Goal: Task Accomplishment & Management: Use online tool/utility

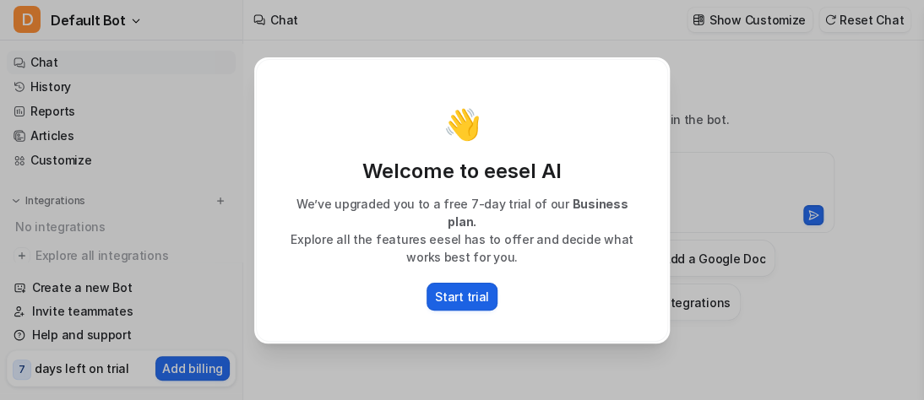
click at [446, 290] on p "Start trial" at bounding box center [462, 297] width 54 height 18
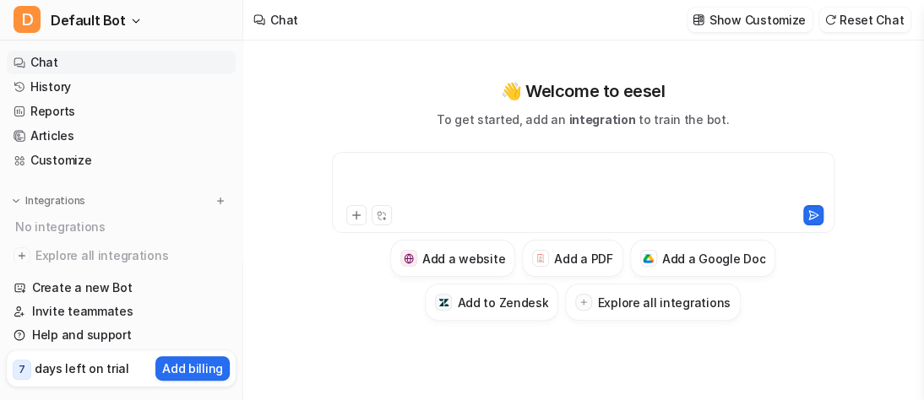
click at [350, 172] on div at bounding box center [583, 182] width 494 height 39
click at [348, 171] on div at bounding box center [583, 182] width 494 height 39
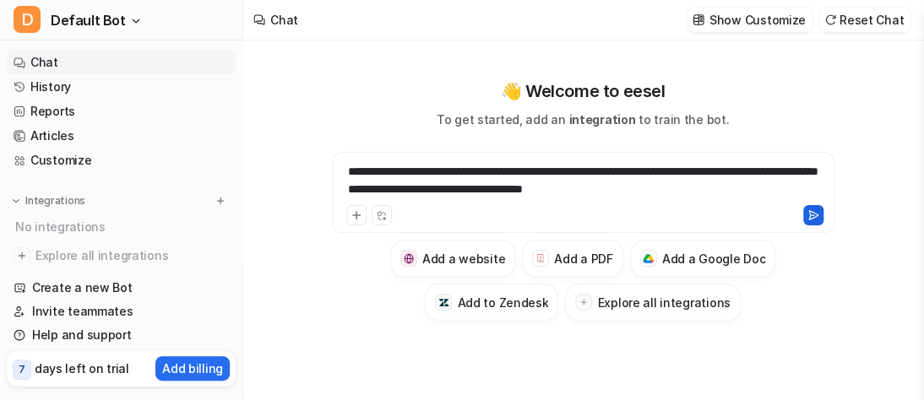
click at [811, 219] on icon at bounding box center [813, 215] width 9 height 8
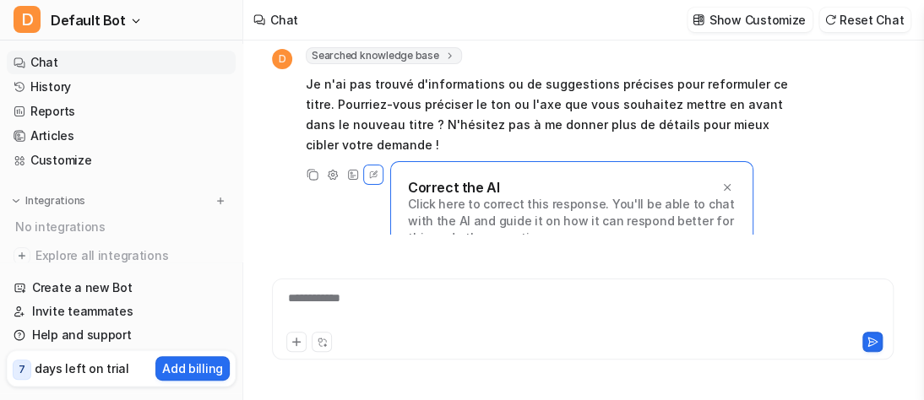
scroll to position [115, 0]
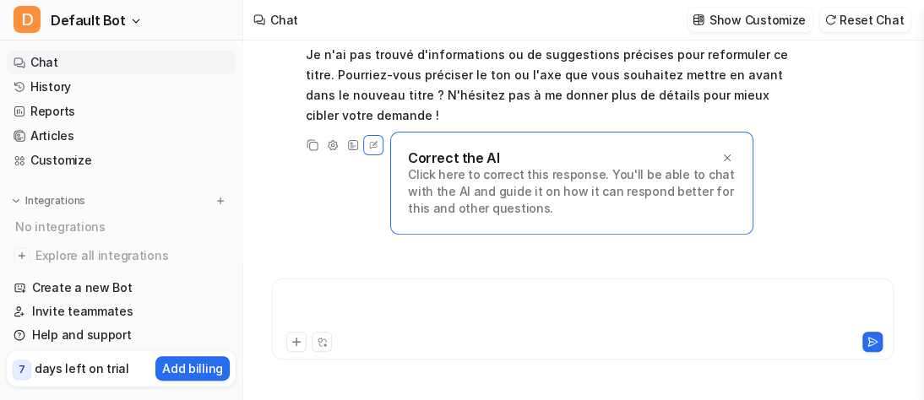
click at [291, 306] on div at bounding box center [582, 309] width 613 height 39
click at [872, 341] on icon at bounding box center [873, 342] width 12 height 12
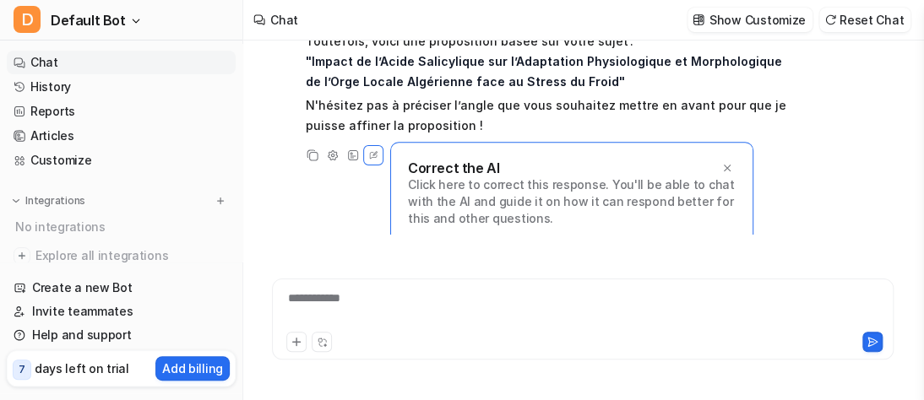
scroll to position [380, 0]
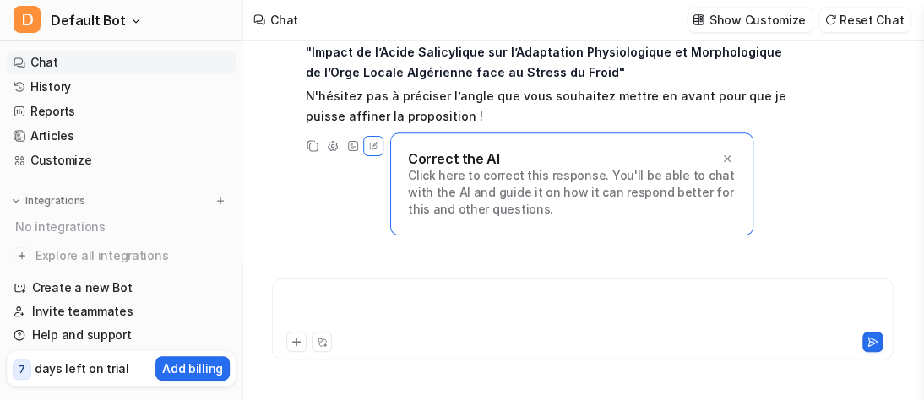
click at [294, 302] on div at bounding box center [582, 309] width 613 height 39
click at [874, 340] on icon at bounding box center [873, 342] width 12 height 12
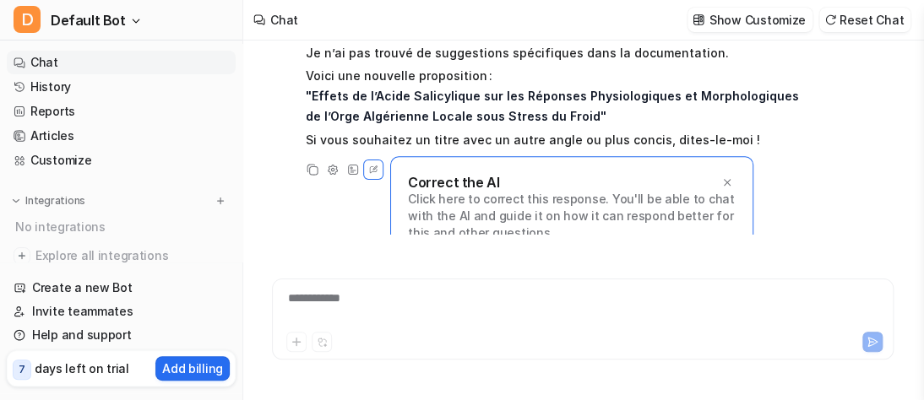
scroll to position [605, 0]
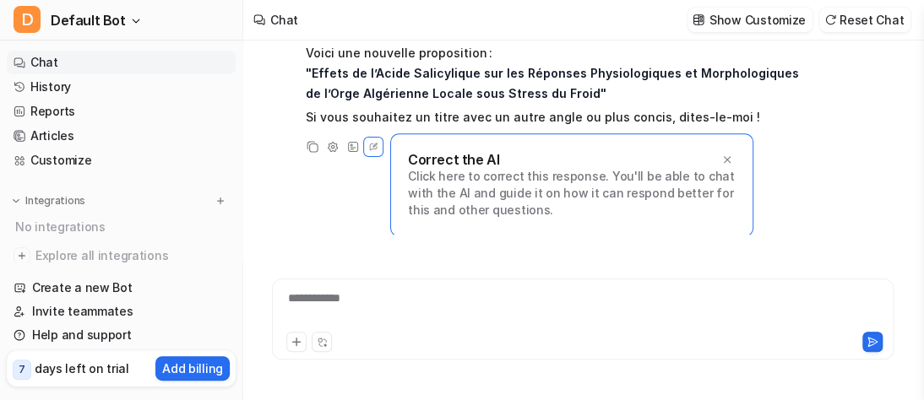
click at [293, 304] on div "**********" at bounding box center [582, 309] width 613 height 39
click at [870, 344] on icon at bounding box center [873, 342] width 12 height 12
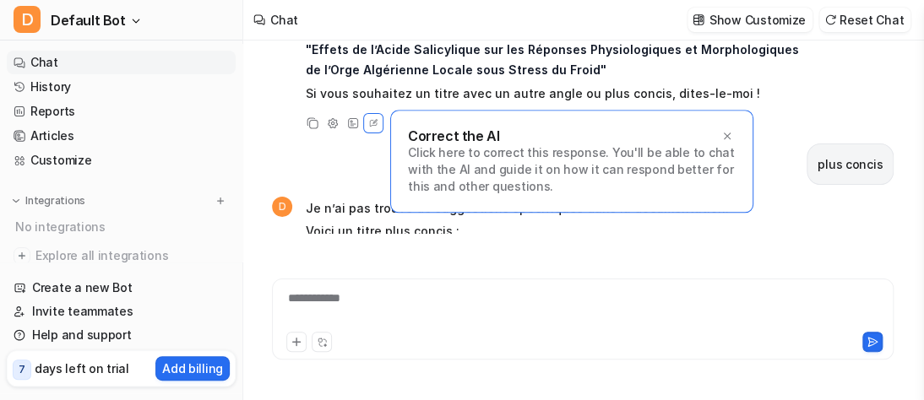
scroll to position [787, 0]
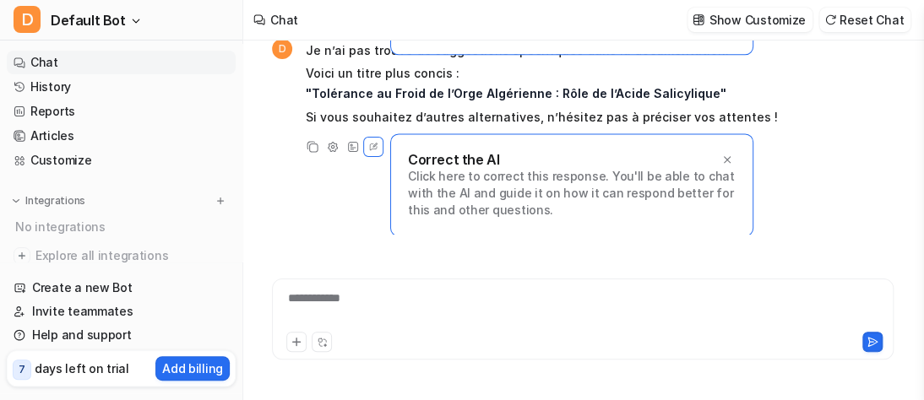
click at [291, 299] on div "**********" at bounding box center [582, 309] width 613 height 39
click at [874, 346] on icon at bounding box center [873, 342] width 12 height 12
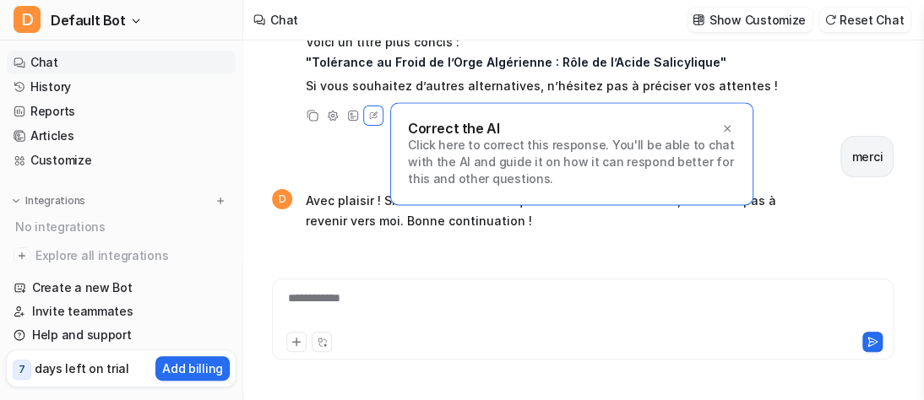
scroll to position [753, 0]
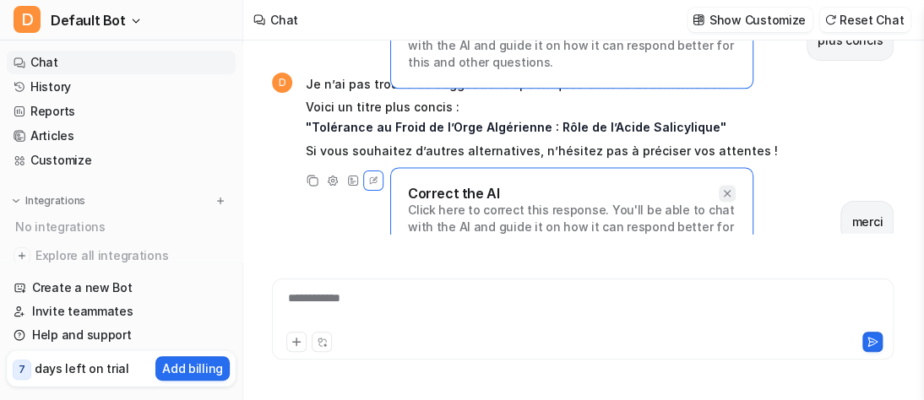
click at [728, 195] on icon at bounding box center [728, 194] width 12 height 12
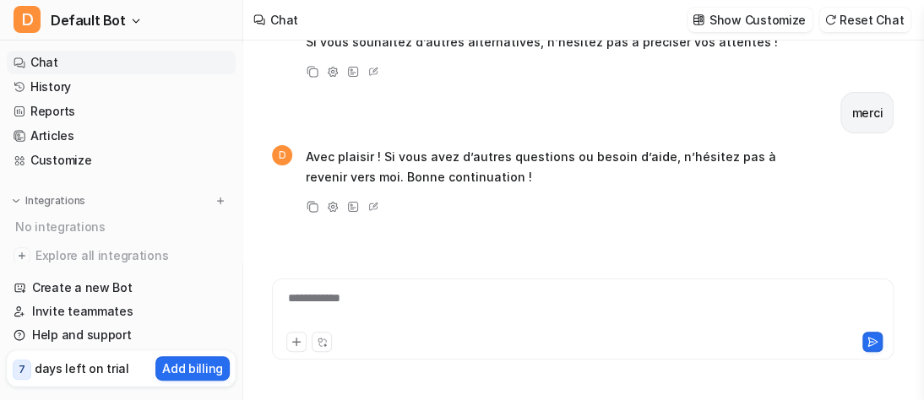
scroll to position [863, 0]
click at [291, 305] on div at bounding box center [582, 309] width 613 height 39
drag, startPoint x: 417, startPoint y: 302, endPoint x: 382, endPoint y: 302, distance: 35.5
click at [382, 302] on div "**********" at bounding box center [582, 309] width 613 height 39
drag, startPoint x: 388, startPoint y: 303, endPoint x: 438, endPoint y: 340, distance: 61.7
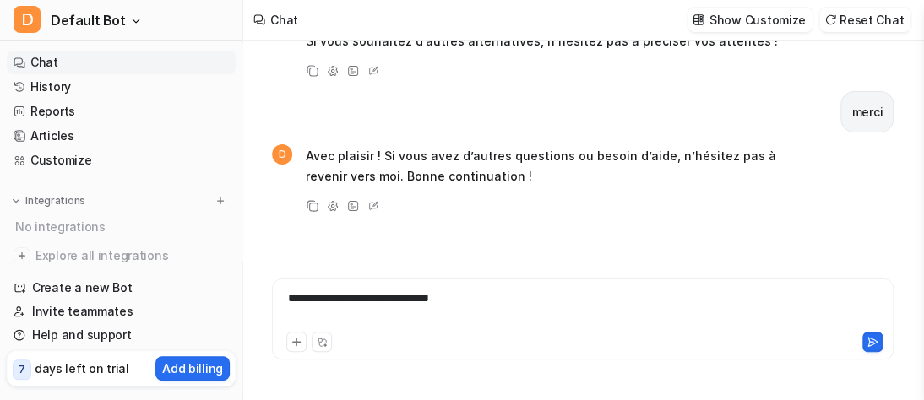
click at [438, 340] on div at bounding box center [435, 342] width 298 height 20
click at [869, 341] on icon at bounding box center [873, 342] width 12 height 12
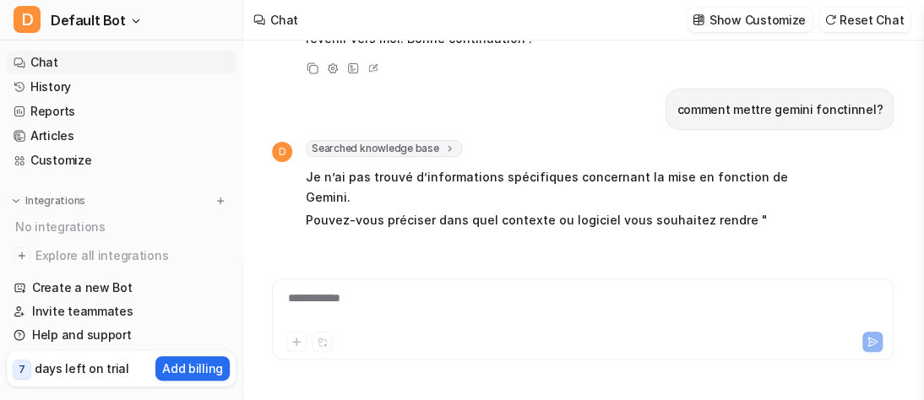
scroll to position [1044, 0]
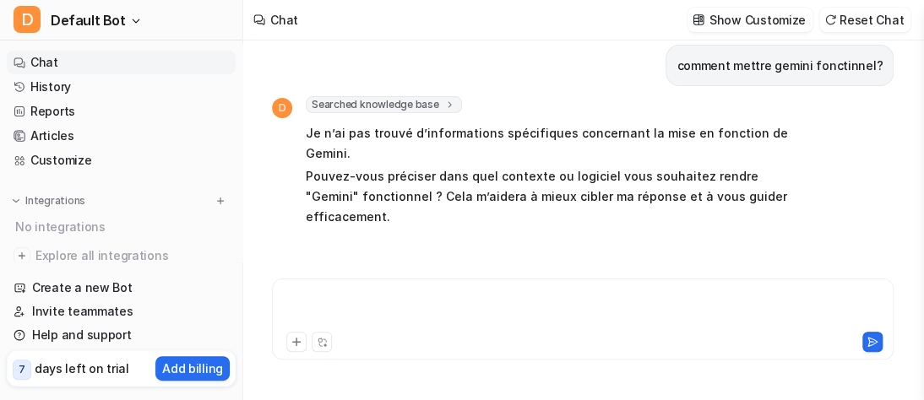
click at [291, 297] on div at bounding box center [582, 309] width 613 height 39
click at [405, 299] on div "**********" at bounding box center [582, 309] width 613 height 39
click at [873, 343] on icon at bounding box center [873, 342] width 12 height 12
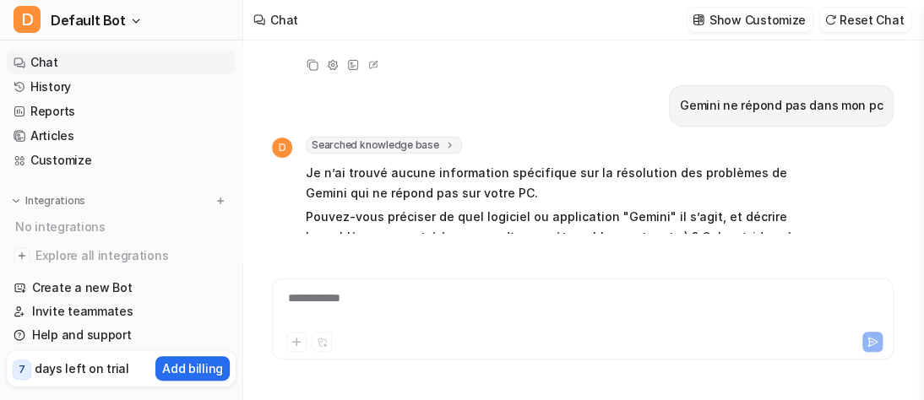
scroll to position [1267, 0]
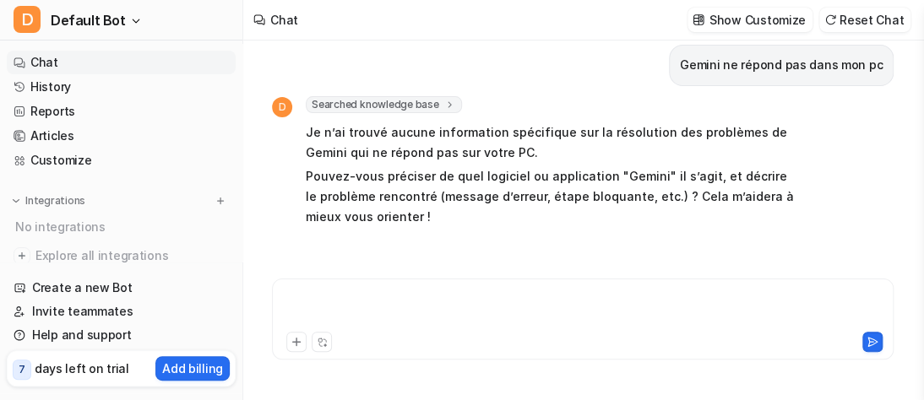
click at [286, 297] on div at bounding box center [582, 309] width 613 height 39
click at [873, 341] on icon at bounding box center [873, 342] width 12 height 12
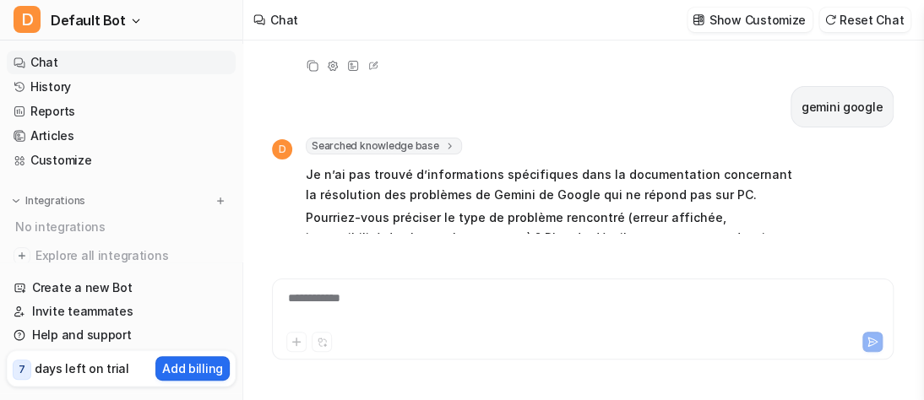
scroll to position [1468, 0]
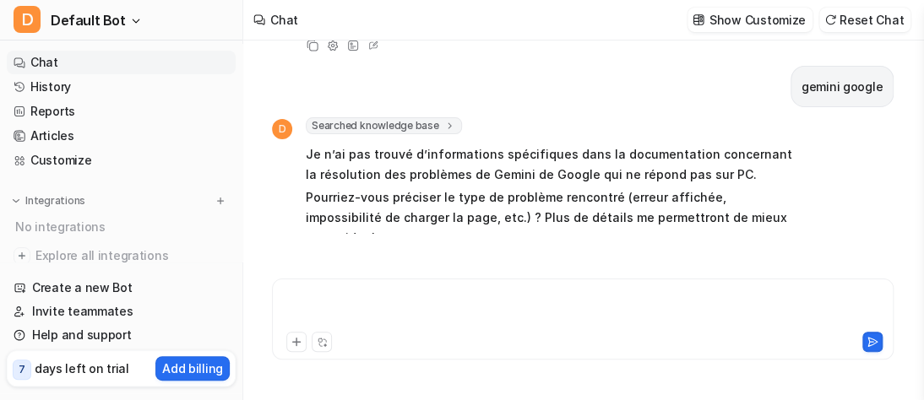
click at [287, 297] on div at bounding box center [582, 309] width 613 height 39
click at [868, 345] on icon at bounding box center [873, 342] width 12 height 12
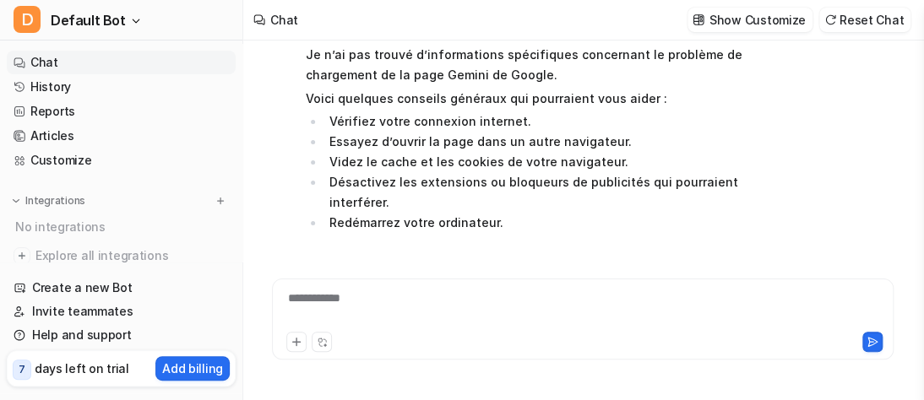
scroll to position [1798, 0]
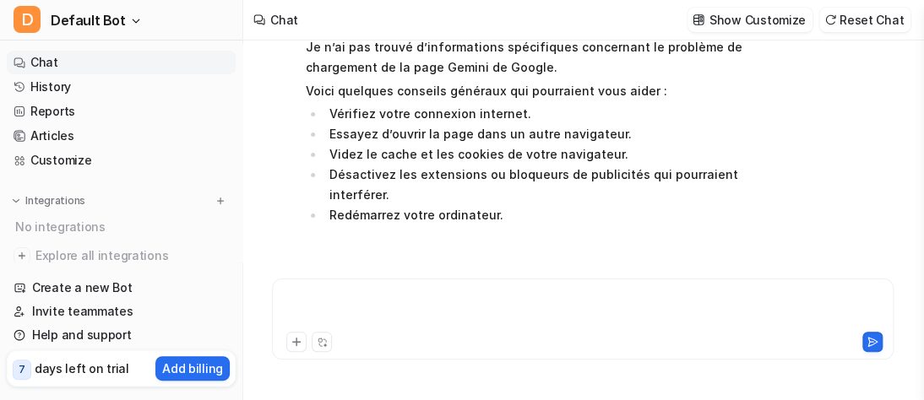
click at [299, 299] on div at bounding box center [582, 309] width 613 height 39
click at [872, 343] on icon at bounding box center [873, 342] width 12 height 12
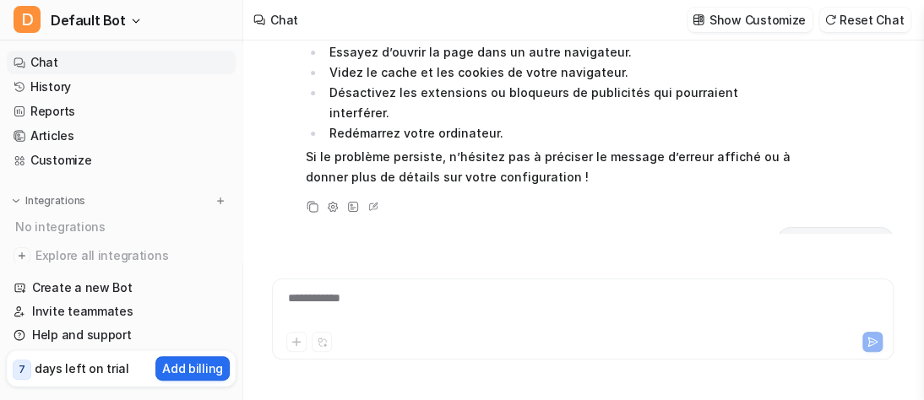
scroll to position [2145, 0]
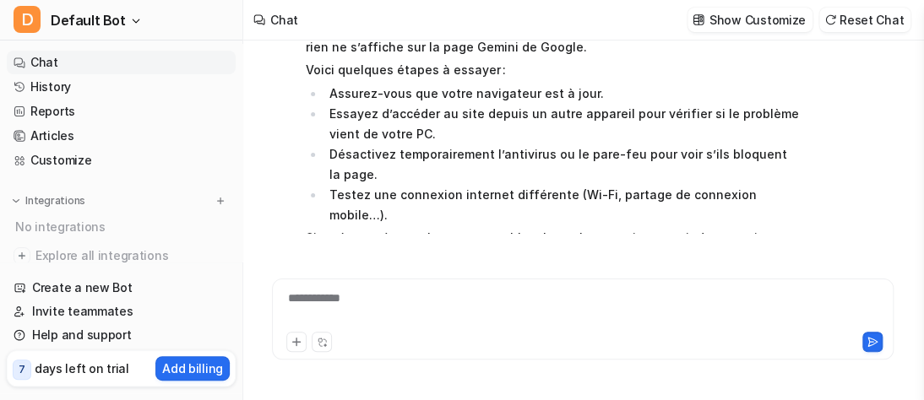
click at [667, 251] on link "support Google" at bounding box center [529, 268] width 447 height 35
